Goal: Transaction & Acquisition: Download file/media

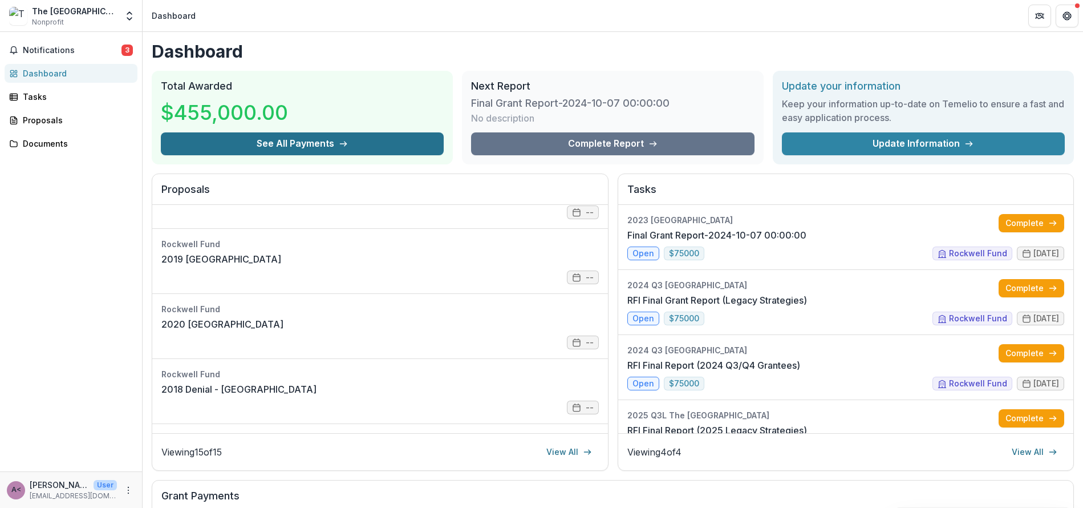
click at [295, 145] on button "See All Payments" at bounding box center [302, 143] width 283 height 23
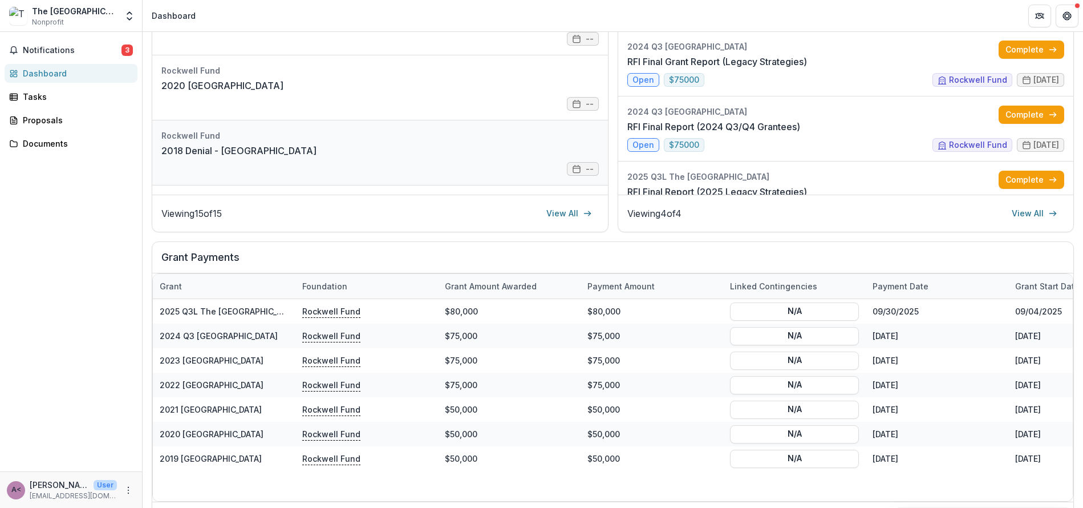
scroll to position [265, 0]
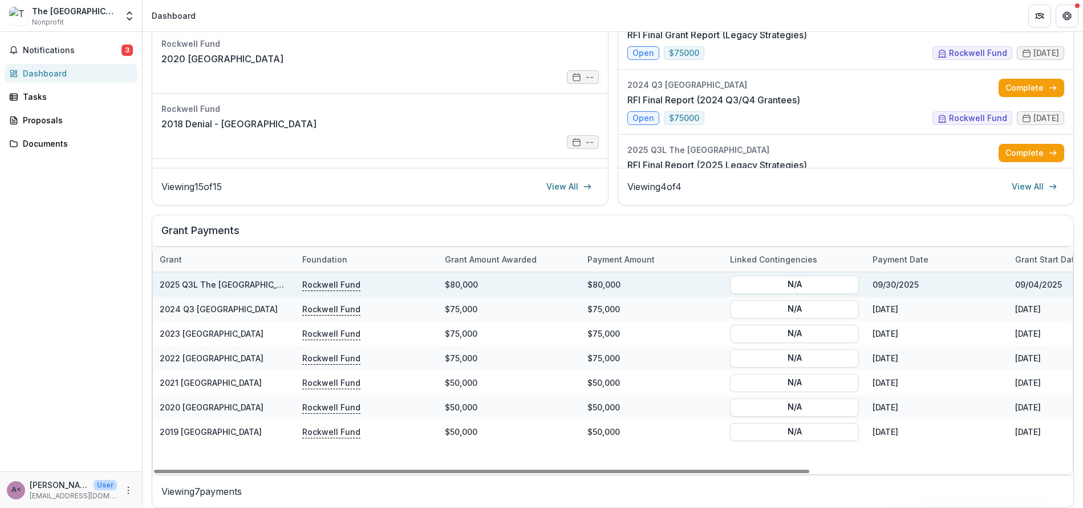
click at [221, 289] on link "2025 Q3L The [GEOGRAPHIC_DATA]" at bounding box center [230, 284] width 140 height 10
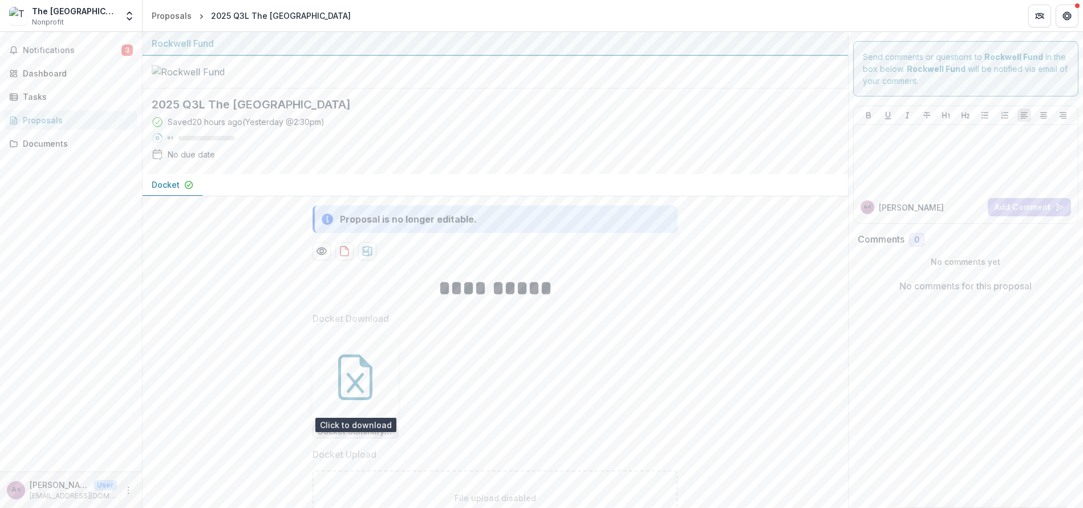
click at [345, 374] on icon at bounding box center [355, 377] width 46 height 46
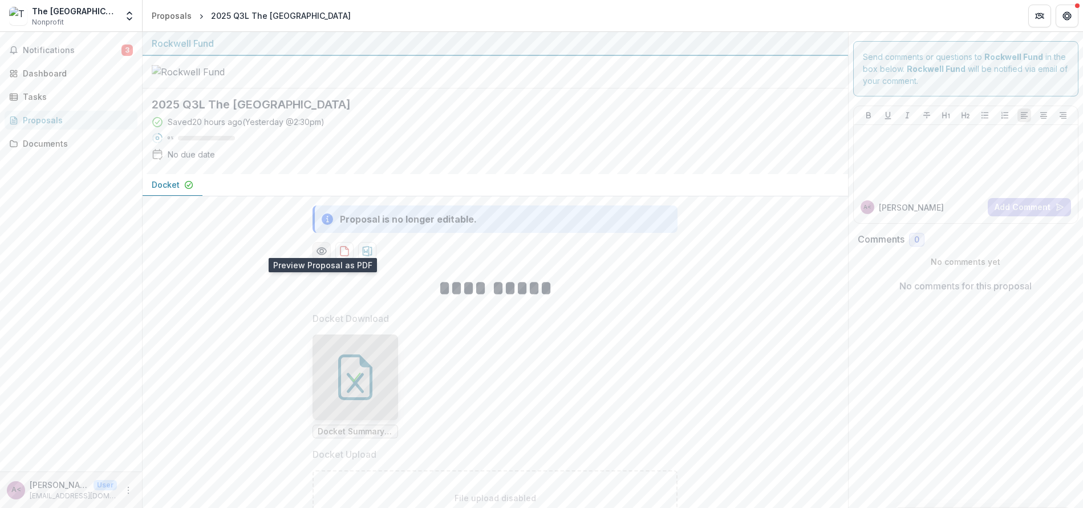
click at [324, 245] on icon "Preview 8bda2a50-cbe3-4bfe-a59a-c924bda14c2a-0.pdf" at bounding box center [321, 250] width 11 height 11
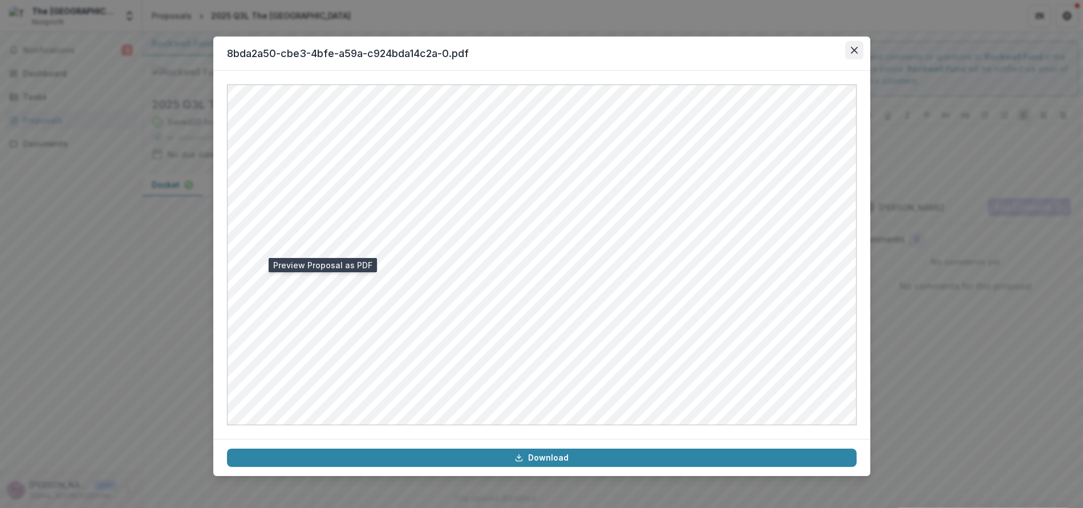
click at [847, 50] on button "Close" at bounding box center [854, 50] width 18 height 18
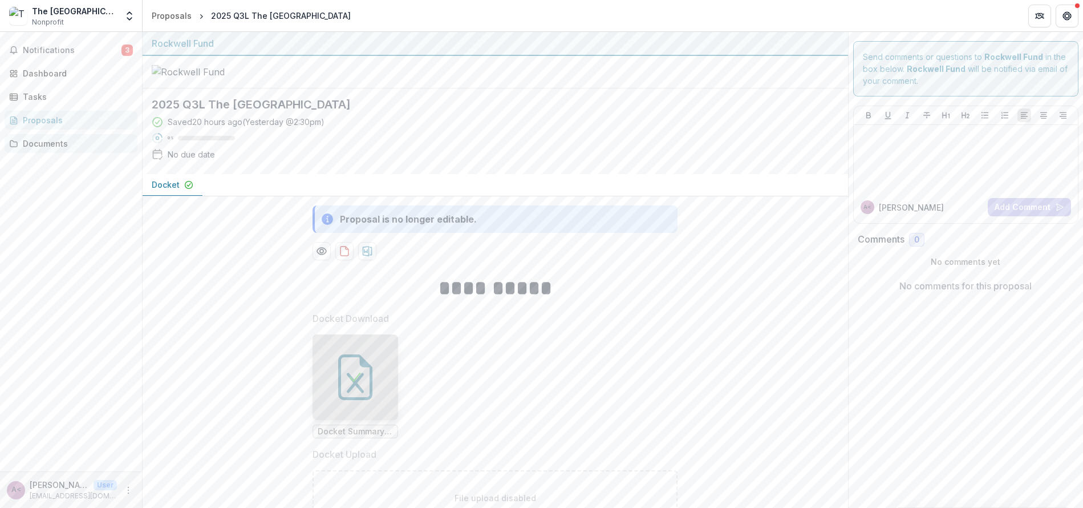
click at [56, 148] on div "Documents" at bounding box center [76, 143] width 106 height 12
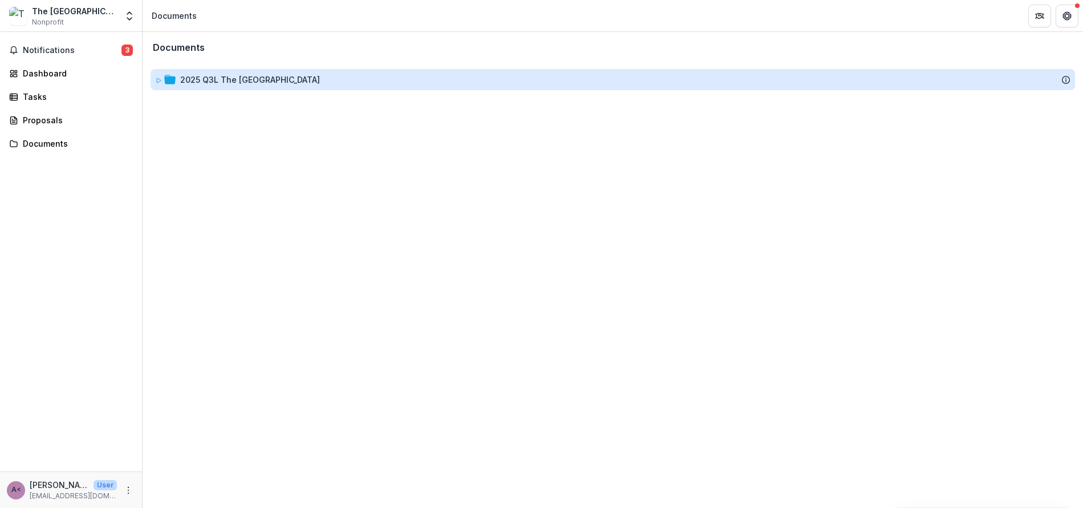
click at [214, 76] on div "2025 Q3L The [GEOGRAPHIC_DATA]" at bounding box center [250, 80] width 140 height 12
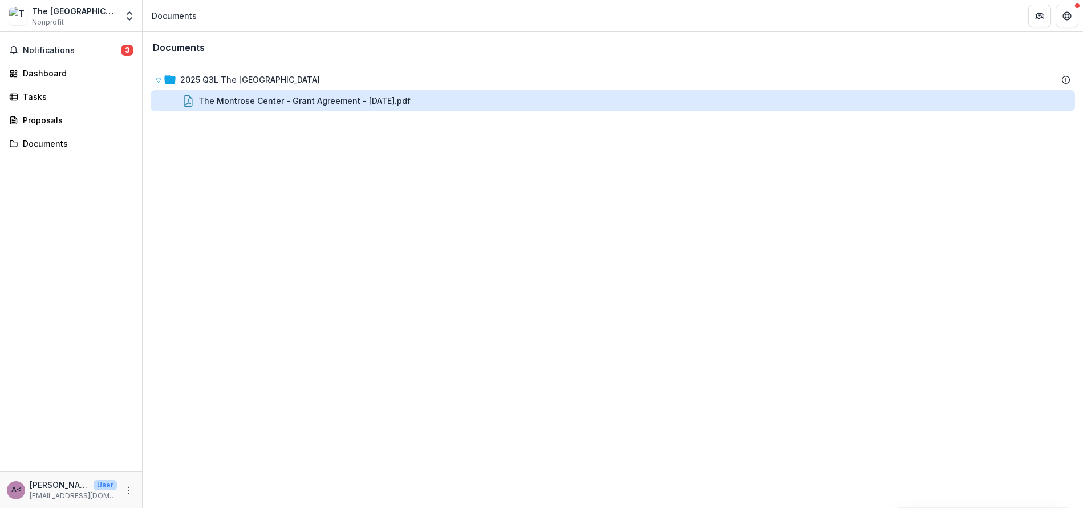
click at [265, 100] on div "The Montrose Center - Grant Agreement - [DATE].pdf" at bounding box center [304, 101] width 212 height 12
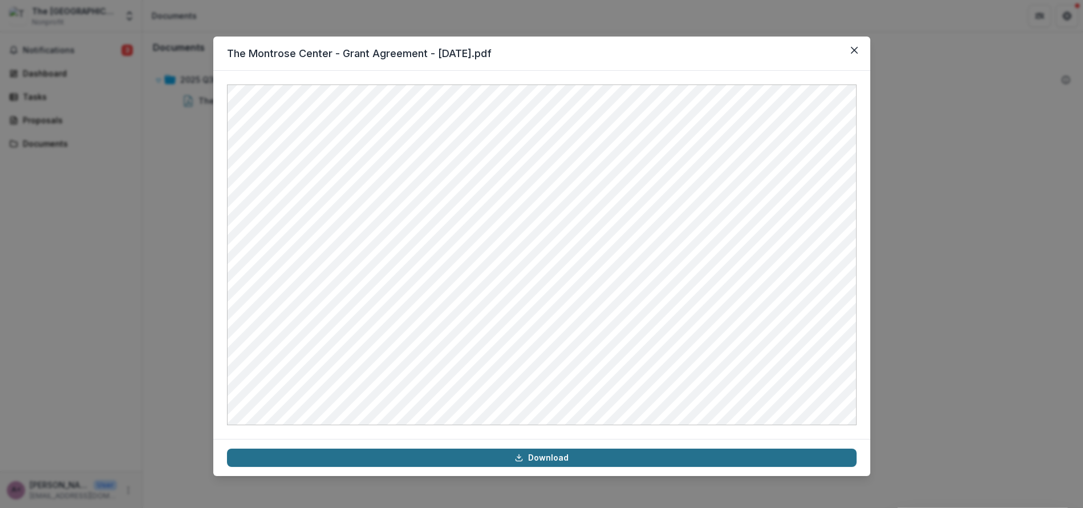
click at [546, 456] on link "Download" at bounding box center [542, 457] width 630 height 18
